Goal: Transaction & Acquisition: Purchase product/service

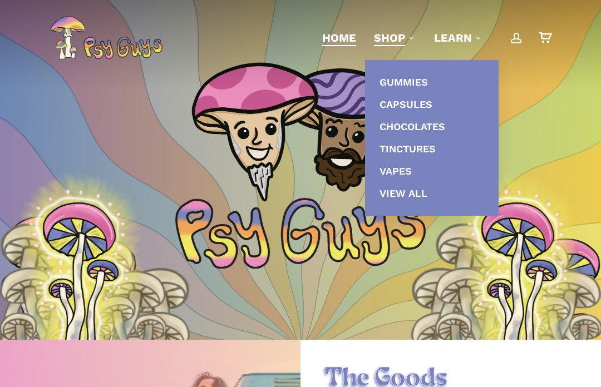
click at [399, 83] on span "Gummies" at bounding box center [404, 82] width 48 height 12
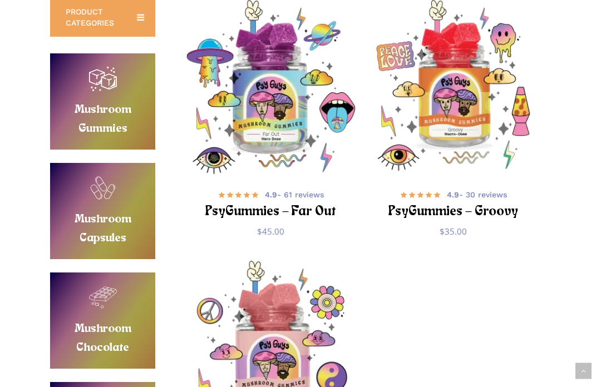
scroll to position [218, 0]
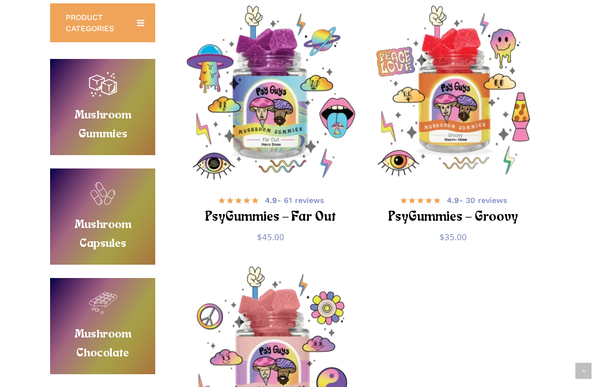
click at [243, 127] on img "PsyGummies - Far Out" at bounding box center [271, 93] width 174 height 174
click at [232, 121] on img "PsyGummies - Far Out" at bounding box center [271, 93] width 174 height 174
click at [251, 136] on img "PsyGummies - Far Out" at bounding box center [271, 93] width 174 height 174
click at [257, 140] on img "PsyGummies - Far Out" at bounding box center [271, 93] width 174 height 174
click at [232, 216] on h2 "PsyGummies – Far Out" at bounding box center [271, 218] width 146 height 21
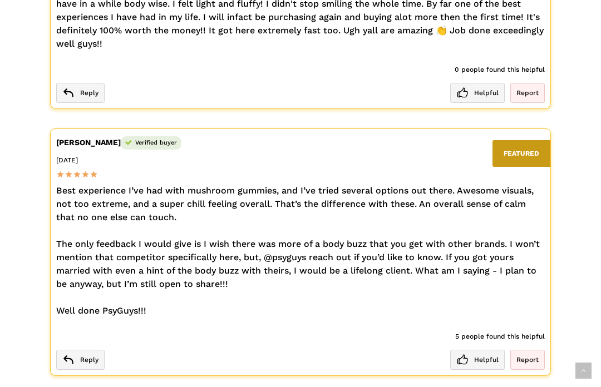
scroll to position [2018, 0]
